Goal: Information Seeking & Learning: Learn about a topic

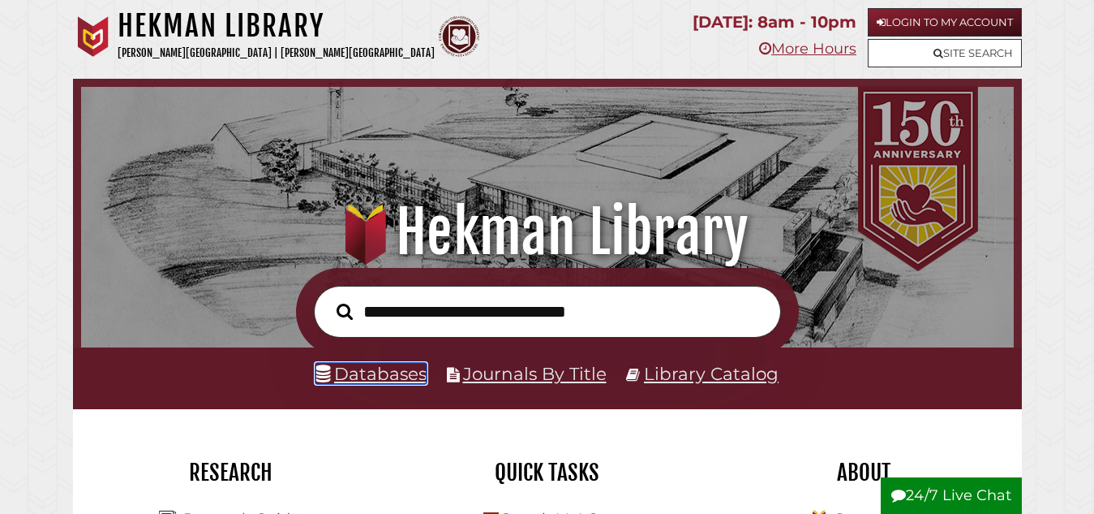
click at [361, 384] on link "Databases" at bounding box center [371, 373] width 111 height 21
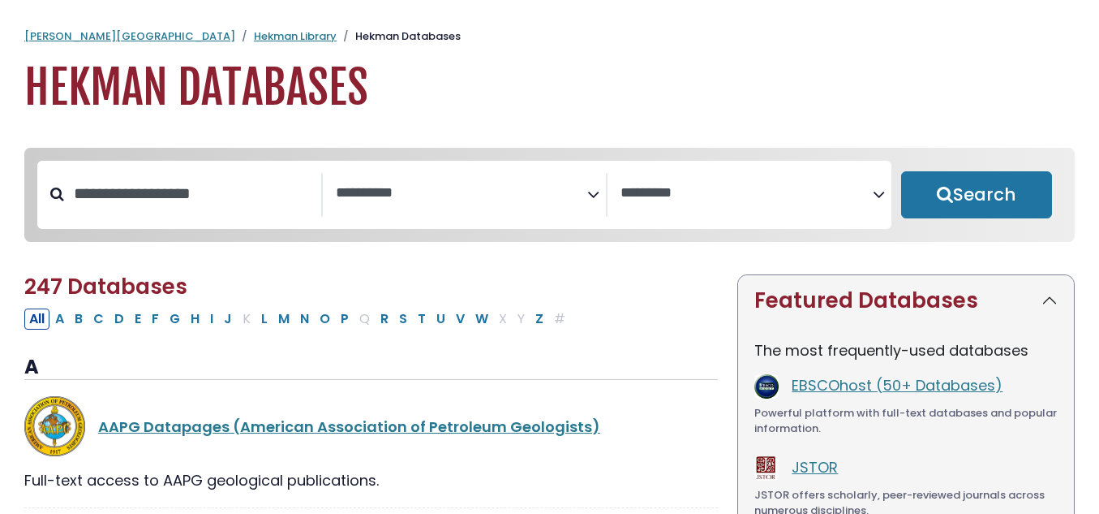
select select "Database Subject Filter"
select select "Database Vendors Filter"
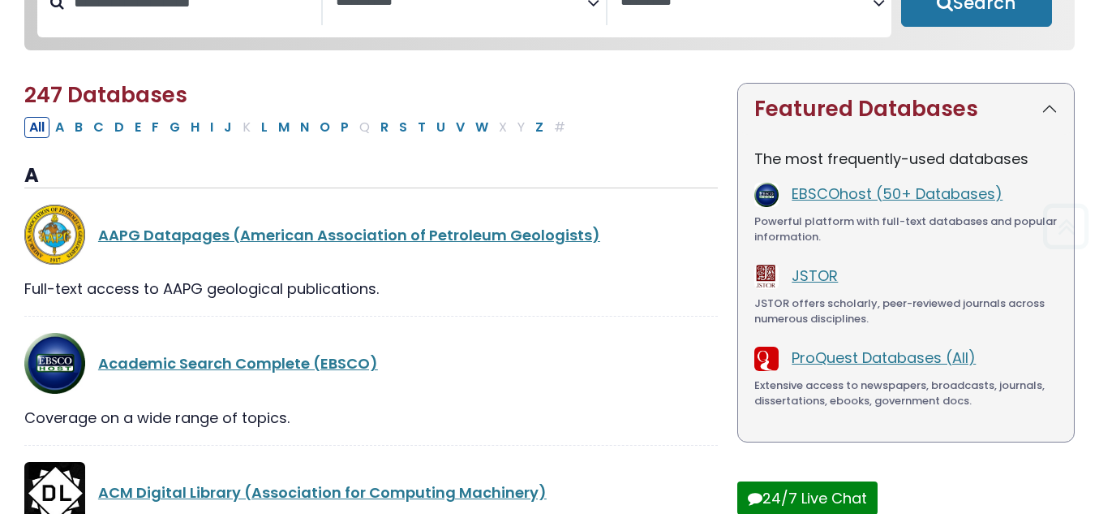
scroll to position [205, 0]
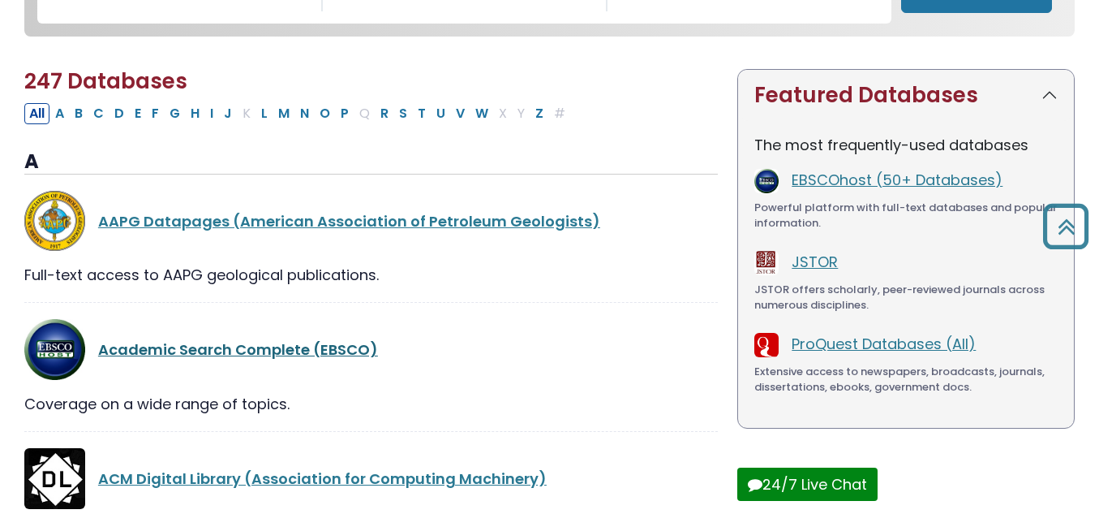
click at [310, 359] on link "Academic Search Complete (EBSCO)" at bounding box center [238, 349] width 280 height 20
